Goal: Book appointment/travel/reservation

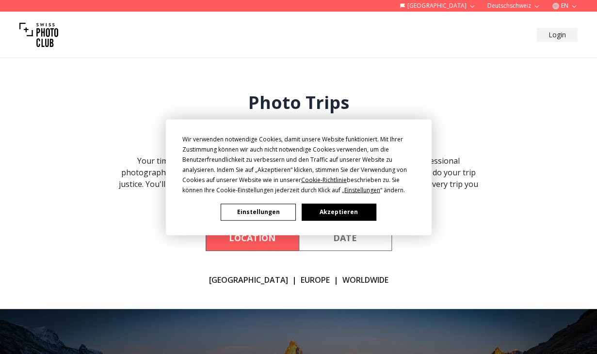
click at [314, 214] on button "Akzeptieren" at bounding box center [338, 212] width 75 height 17
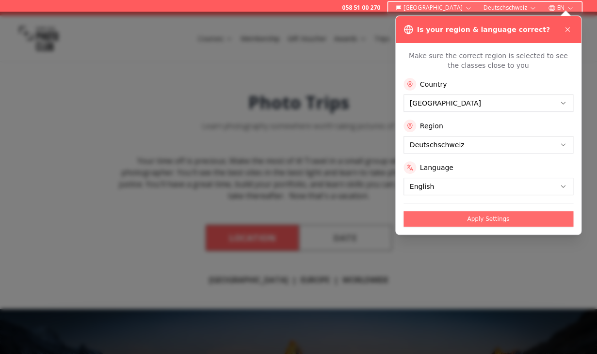
click at [451, 220] on button "Apply Settings" at bounding box center [488, 219] width 170 height 16
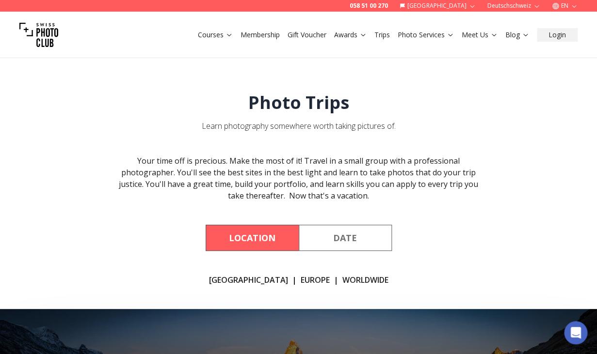
click at [300, 280] on link "Europe" at bounding box center [314, 280] width 29 height 12
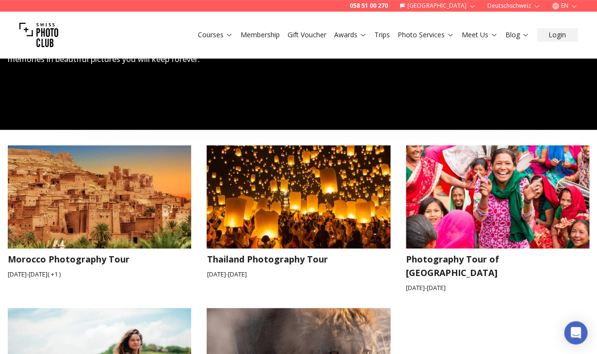
scroll to position [1260, 0]
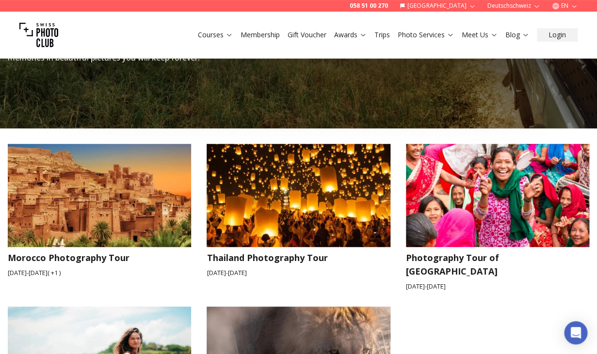
click at [427, 270] on div "Morocco Photography Tour [DATE] - [DATE] ( + 1 ) [GEOGRAPHIC_DATA] Photography …" at bounding box center [298, 298] width 581 height 341
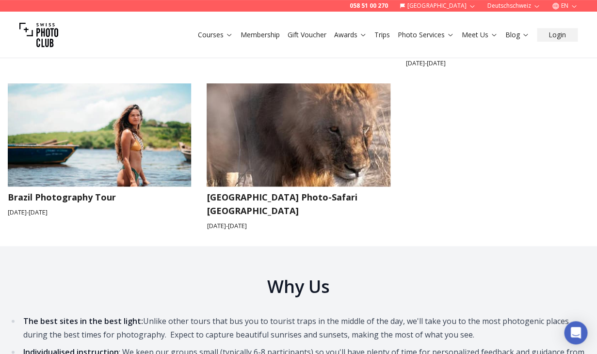
scroll to position [1486, 0]
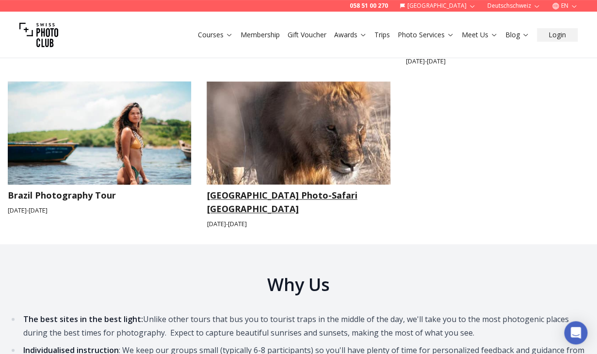
click at [356, 108] on img at bounding box center [297, 132] width 183 height 103
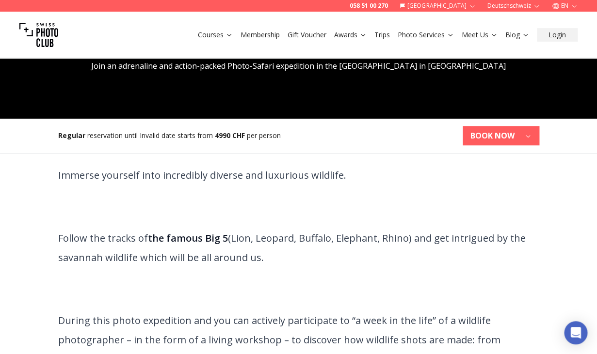
scroll to position [166, 0]
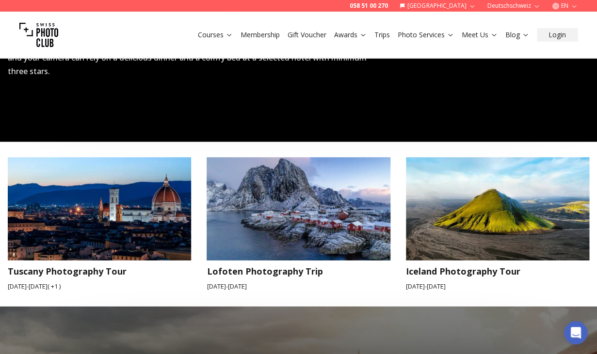
scroll to position [772, 0]
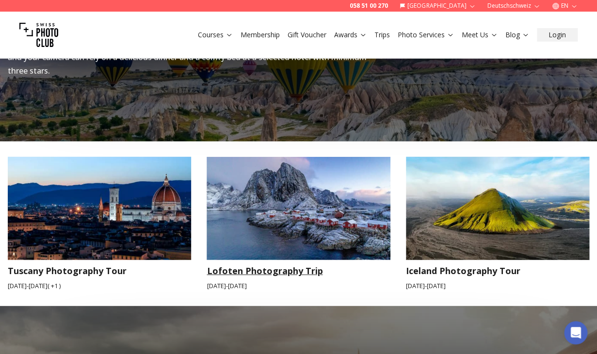
click at [240, 201] on img at bounding box center [297, 208] width 183 height 103
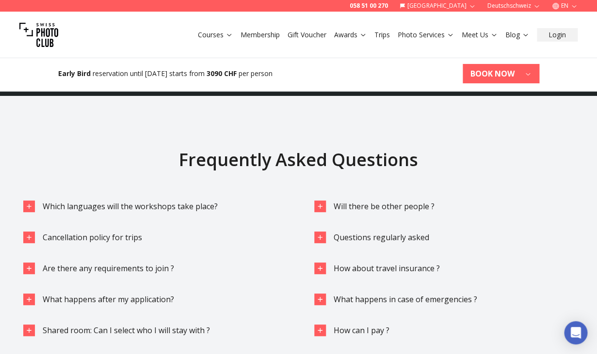
scroll to position [2396, 0]
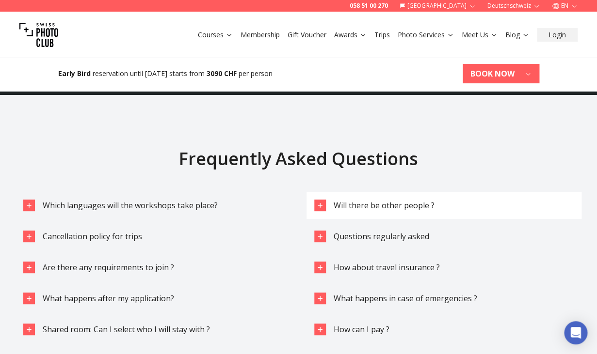
click at [428, 200] on span "Will there be other people ?" at bounding box center [383, 205] width 101 height 11
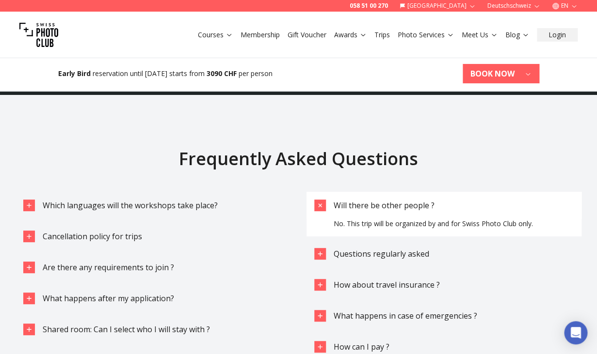
click at [428, 200] on span "Will there be other people ?" at bounding box center [383, 205] width 101 height 11
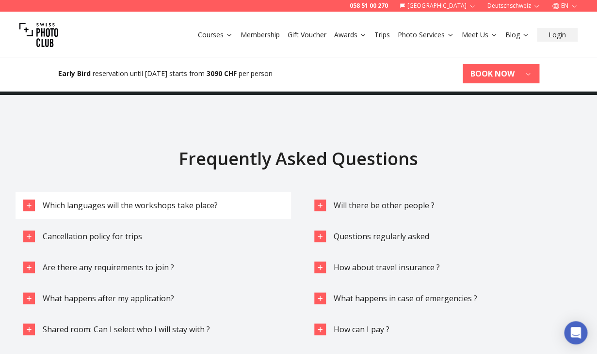
click at [200, 200] on span "Which languages will the workshops take place?" at bounding box center [130, 205] width 175 height 11
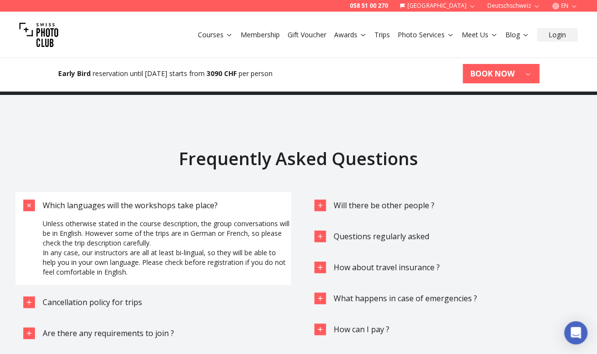
click at [200, 200] on span "Which languages will the workshops take place?" at bounding box center [130, 205] width 175 height 11
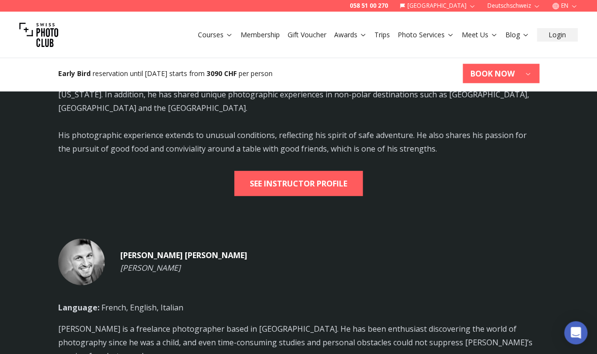
scroll to position [1984, 0]
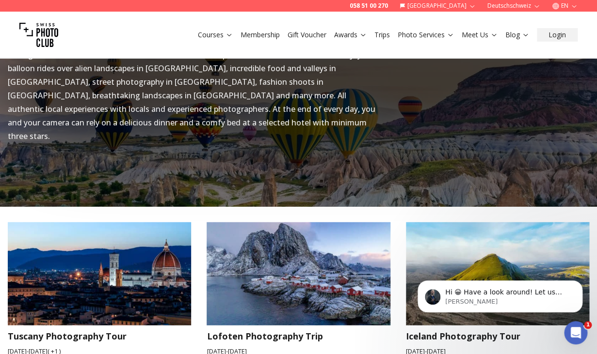
scroll to position [708, 0]
